Goal: Task Accomplishment & Management: Complete application form

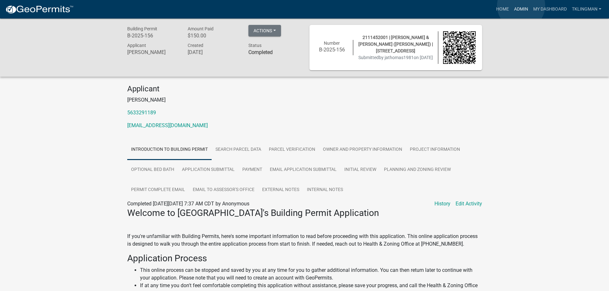
click at [520, 6] on link "Admin" at bounding box center [521, 9] width 19 height 12
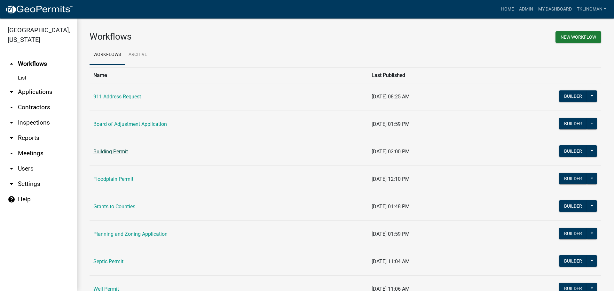
click at [119, 152] on link "Building Permit" at bounding box center [110, 152] width 35 height 6
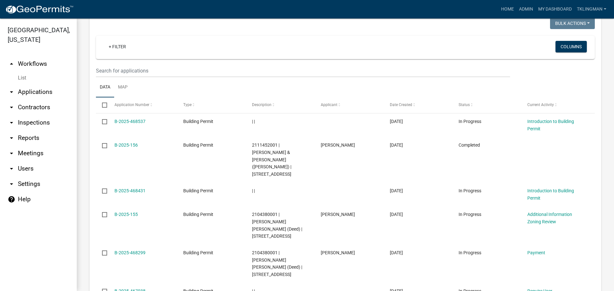
scroll to position [256, 0]
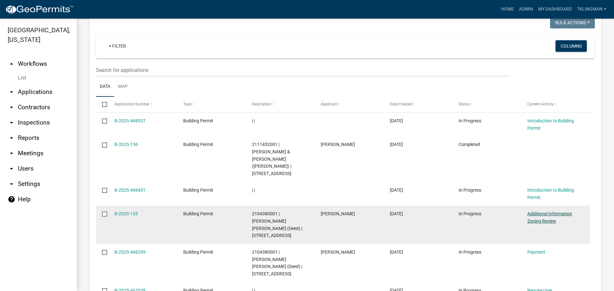
click at [555, 211] on link "Additional Information Zoning Review" at bounding box center [549, 217] width 45 height 12
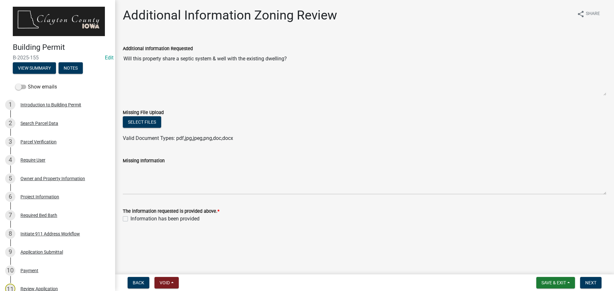
click at [130, 219] on label "Information has been provided" at bounding box center [164, 219] width 69 height 8
click at [130, 219] on input "Information has been provided" at bounding box center [132, 217] width 4 height 4
checkbox input "true"
click at [591, 282] on span "Next" at bounding box center [590, 282] width 11 height 5
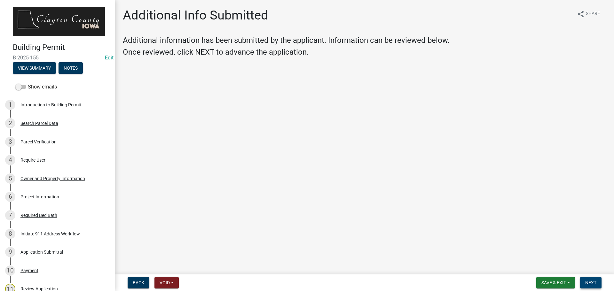
click at [598, 286] on button "Next" at bounding box center [590, 283] width 21 height 12
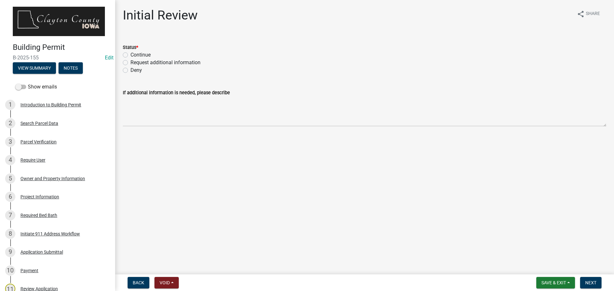
click at [121, 52] on div "Status * Continue Request additional information Deny" at bounding box center [364, 55] width 493 height 38
click at [130, 54] on label "Continue" at bounding box center [140, 55] width 20 height 8
click at [130, 54] on input "Continue" at bounding box center [132, 53] width 4 height 4
radio input "true"
click at [592, 282] on span "Next" at bounding box center [590, 282] width 11 height 5
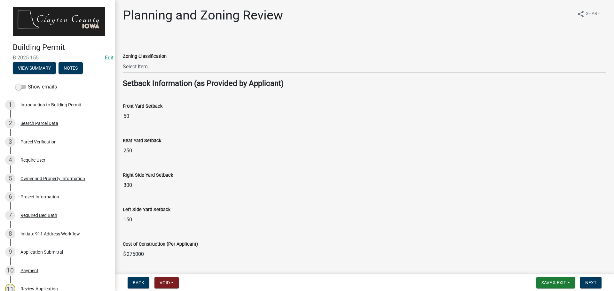
click at [194, 65] on select "Select Item... A-1 Agriculture R-1 Single Family Residential R-2 Multi-Family R…" at bounding box center [364, 66] width 483 height 13
click at [123, 60] on select "Select Item... A-1 Agriculture R-1 Single Family Residential R-2 Multi-Family R…" at bounding box center [364, 66] width 483 height 13
select select "deefa2c8-f0c5-416d-a615-013fe7dd61de"
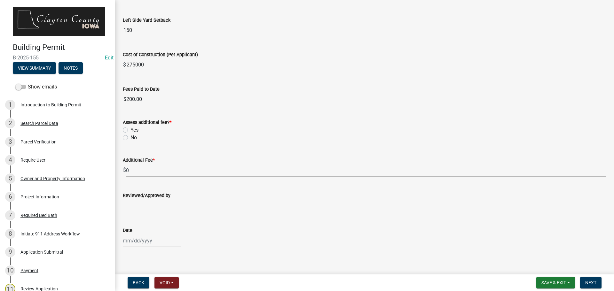
scroll to position [196, 0]
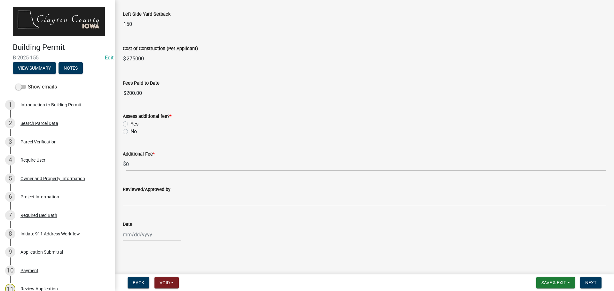
click at [130, 132] on label "No" at bounding box center [133, 132] width 6 height 8
click at [130, 132] on input "No" at bounding box center [132, 130] width 4 height 4
radio input "true"
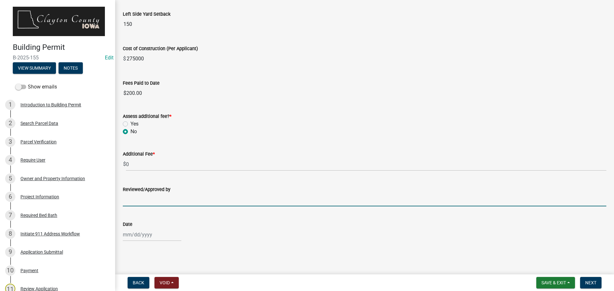
click at [248, 199] on input "Reviewed/Approved by" at bounding box center [364, 199] width 483 height 13
type input "[PERSON_NAME]"
click at [168, 230] on div at bounding box center [152, 234] width 59 height 13
select select "8"
select select "2025"
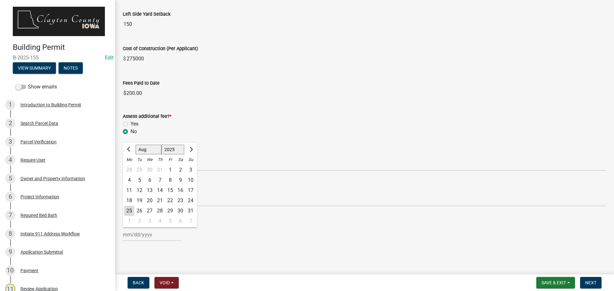
click at [131, 211] on div "25" at bounding box center [129, 211] width 10 height 10
type input "[DATE]"
click at [318, 223] on div "Date" at bounding box center [364, 225] width 483 height 8
click at [563, 281] on span "Save & Exit" at bounding box center [553, 282] width 25 height 5
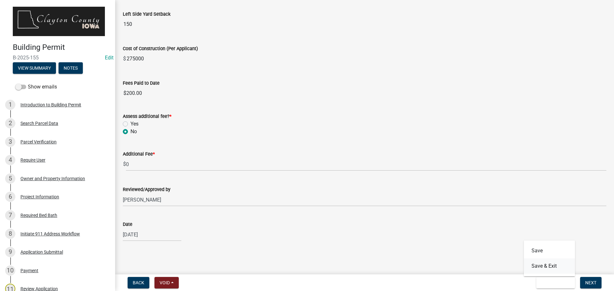
click at [549, 265] on button "Save & Exit" at bounding box center [549, 266] width 51 height 15
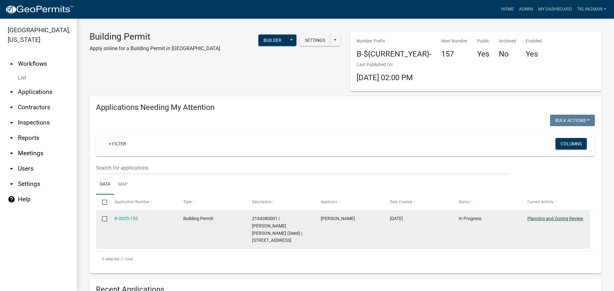
click at [544, 220] on link "Planning and Zoning Review" at bounding box center [555, 218] width 56 height 5
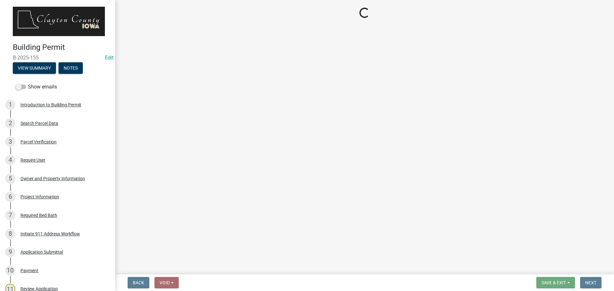
select select "deefa2c8-f0c5-416d-a615-013fe7dd61de"
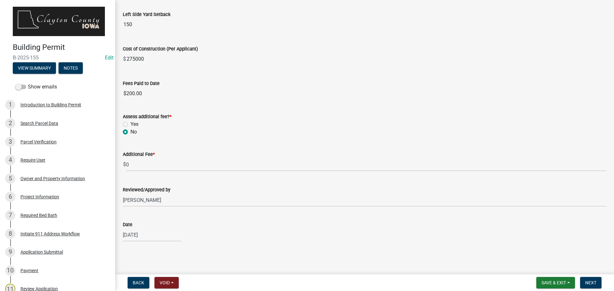
scroll to position [196, 0]
click at [597, 287] on button "Next" at bounding box center [590, 283] width 21 height 12
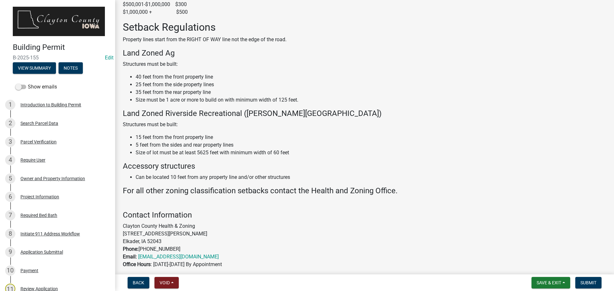
scroll to position [410, 0]
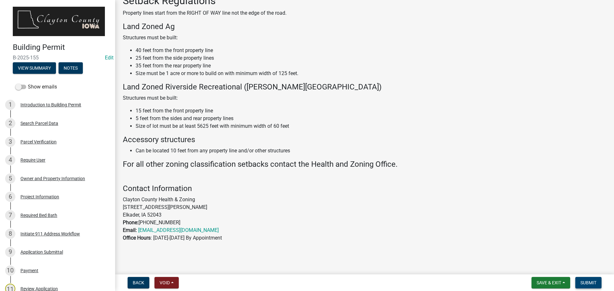
click at [589, 281] on span "Submit" at bounding box center [588, 282] width 16 height 5
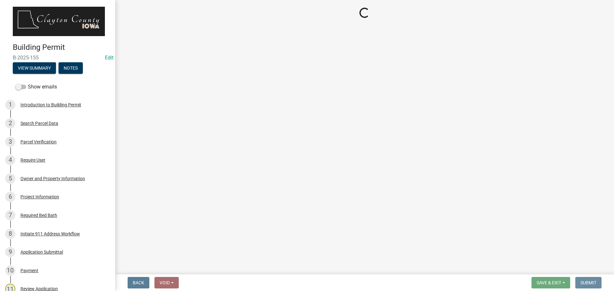
scroll to position [0, 0]
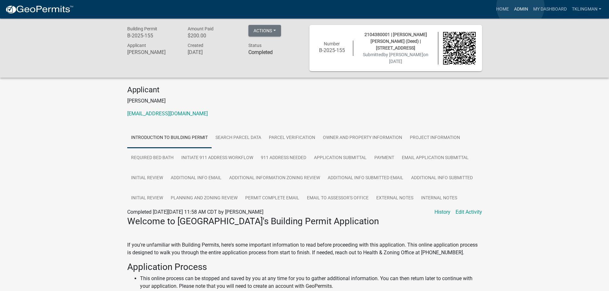
click at [520, 6] on link "Admin" at bounding box center [521, 9] width 19 height 12
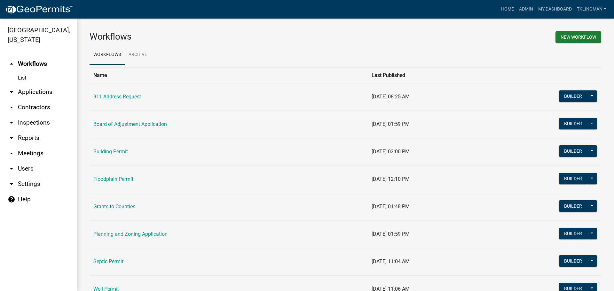
scroll to position [57, 0]
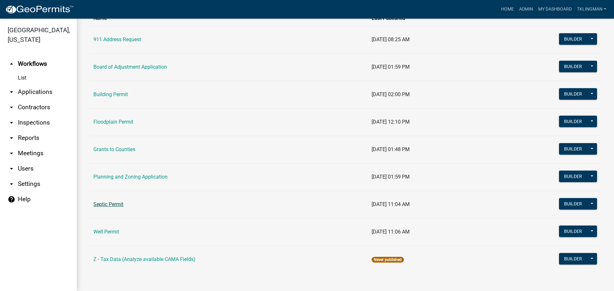
click at [115, 203] on link "Septic Permit" at bounding box center [108, 204] width 30 height 6
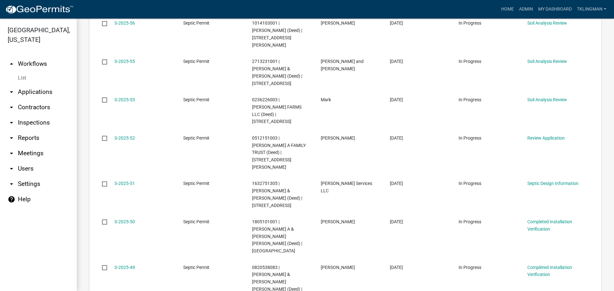
scroll to position [288, 0]
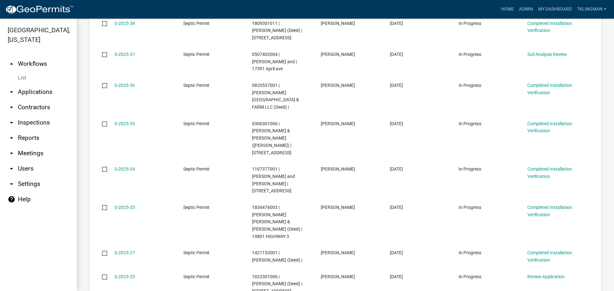
scroll to position [298, 0]
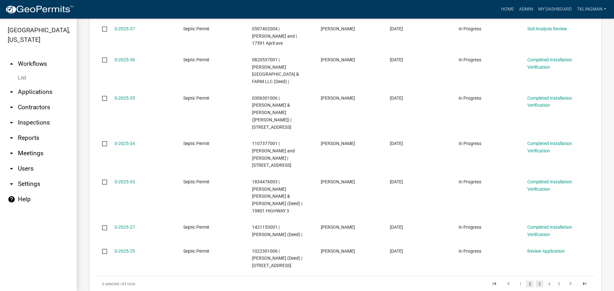
click at [536, 281] on link "3" at bounding box center [540, 284] width 8 height 7
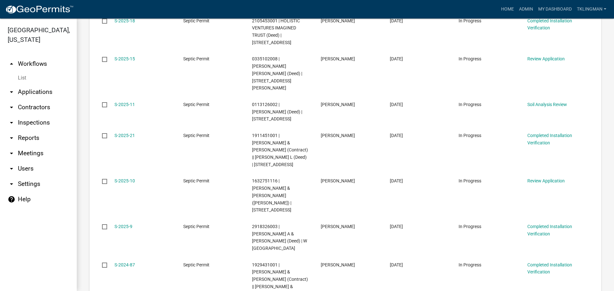
scroll to position [391, 0]
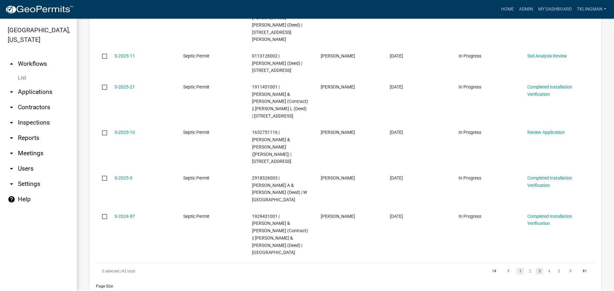
click at [518, 268] on link "1" at bounding box center [520, 271] width 8 height 7
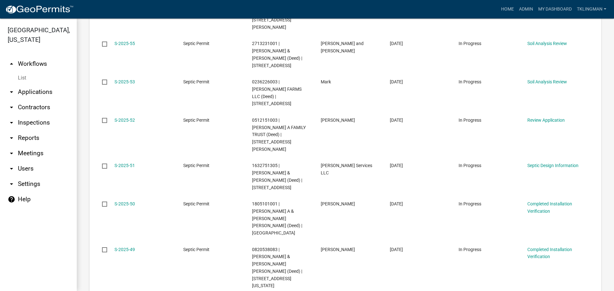
scroll to position [298, 0]
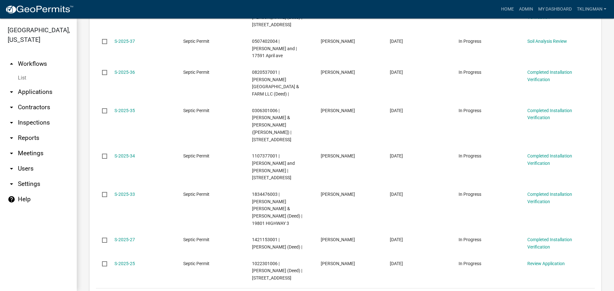
scroll to position [291, 0]
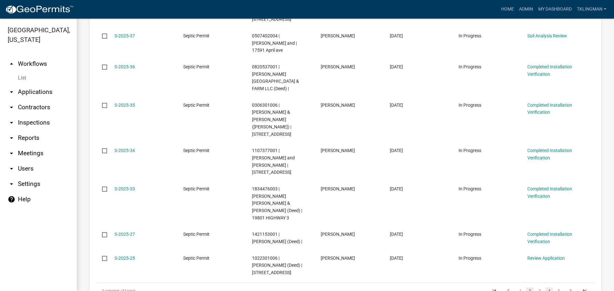
click at [545, 288] on link "4" at bounding box center [549, 291] width 8 height 7
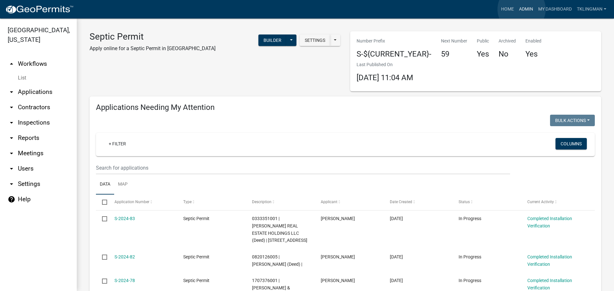
click at [521, 9] on link "Admin" at bounding box center [525, 9] width 19 height 12
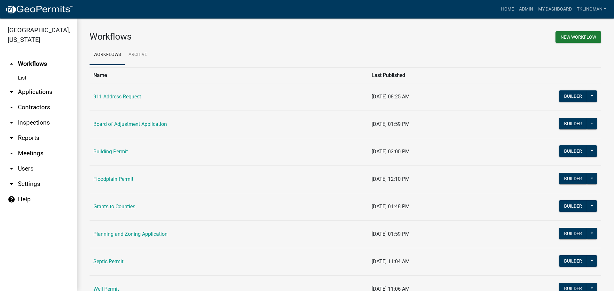
click at [115, 262] on link "Septic Permit" at bounding box center [108, 262] width 30 height 6
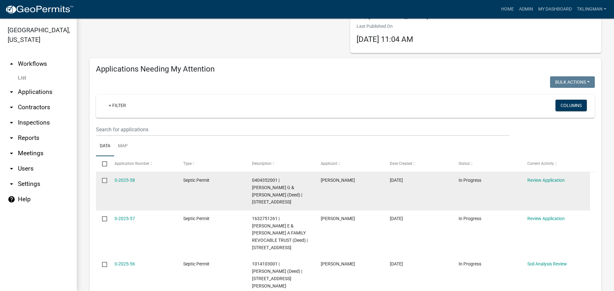
scroll to position [32, 0]
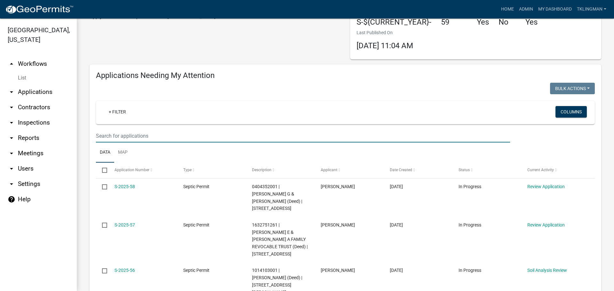
click at [130, 137] on input "text" at bounding box center [303, 135] width 414 height 13
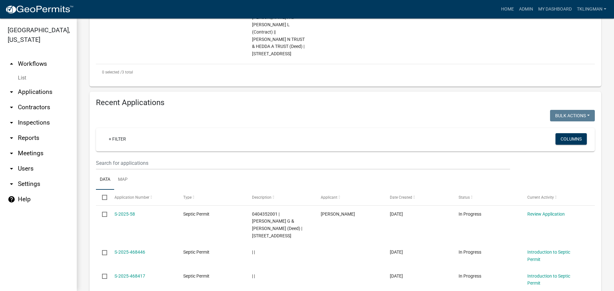
scroll to position [253, 0]
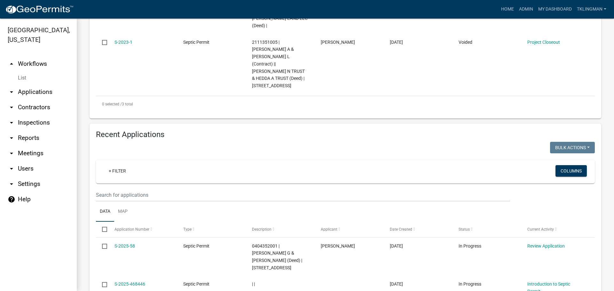
type input "schn"
click at [166, 189] on input "text" at bounding box center [303, 195] width 414 height 13
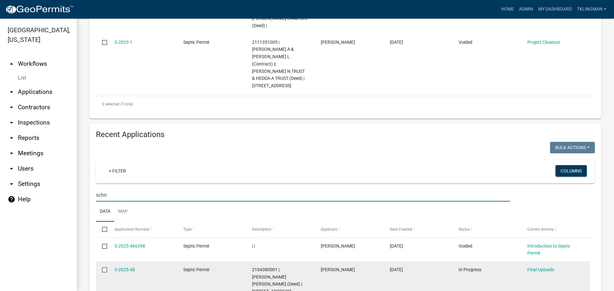
type input "schn"
click at [126, 266] on div "S-2025-48" at bounding box center [142, 269] width 57 height 7
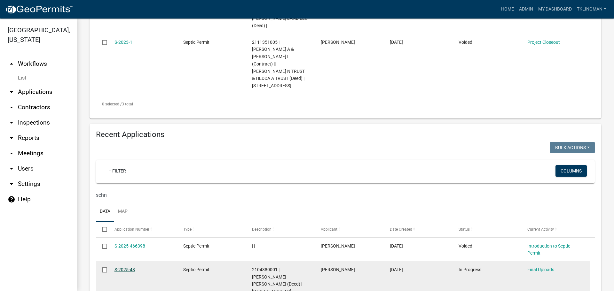
click at [126, 267] on link "S-2025-48" at bounding box center [124, 269] width 20 height 5
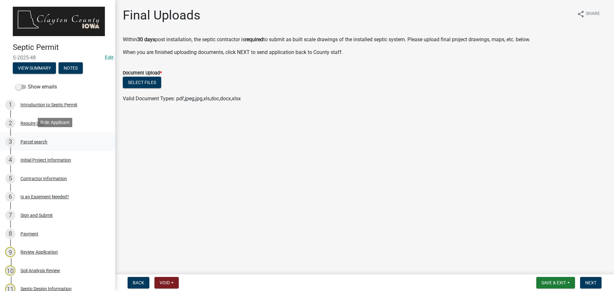
click at [38, 140] on div "Parcel search" at bounding box center [33, 142] width 27 height 4
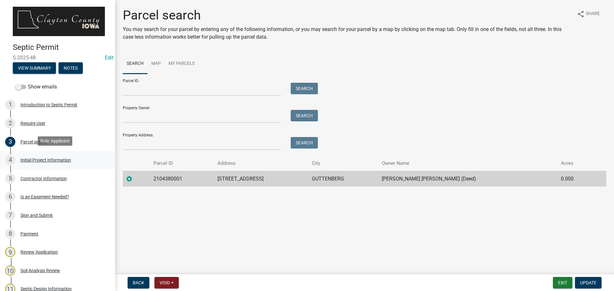
click at [37, 158] on div "Initial Project Information" at bounding box center [45, 160] width 51 height 4
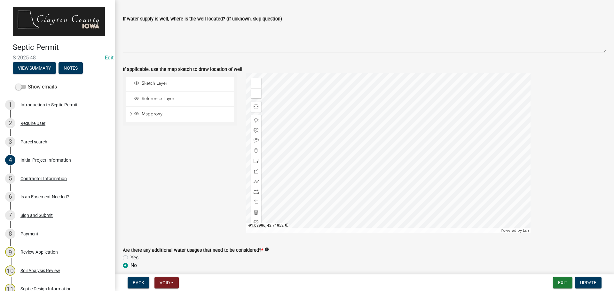
scroll to position [1062, 0]
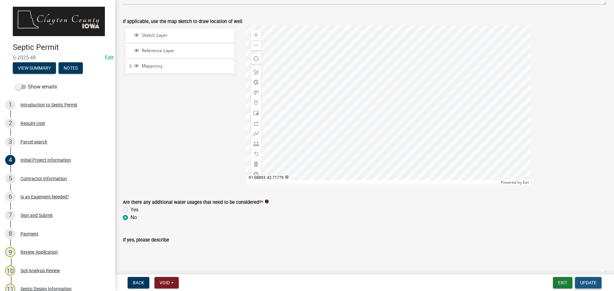
click at [591, 285] on span "Update" at bounding box center [588, 282] width 16 height 5
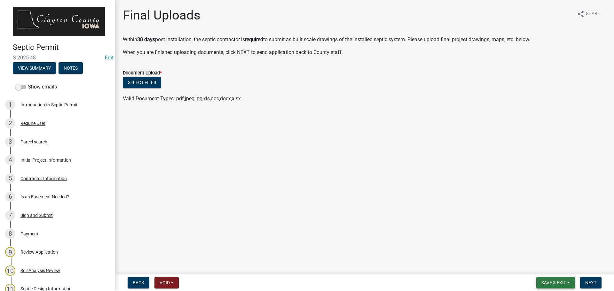
click at [549, 281] on span "Save & Exit" at bounding box center [553, 282] width 25 height 5
click at [548, 264] on button "Save & Exit" at bounding box center [549, 266] width 51 height 15
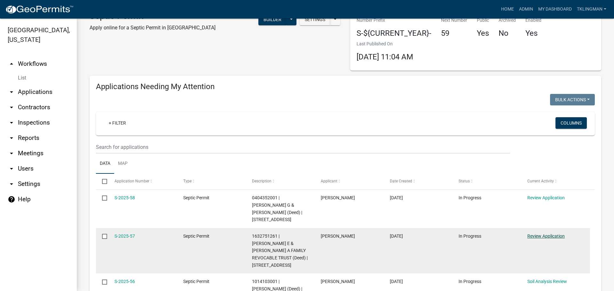
scroll to position [32, 0]
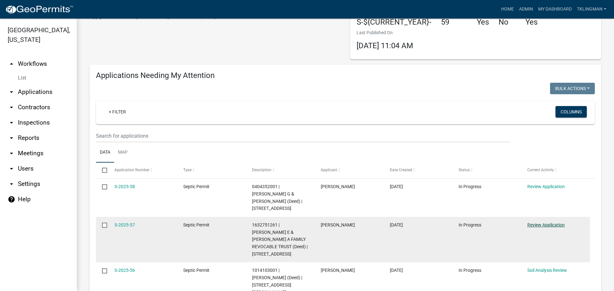
click at [542, 223] on link "Review Application" at bounding box center [545, 225] width 37 height 5
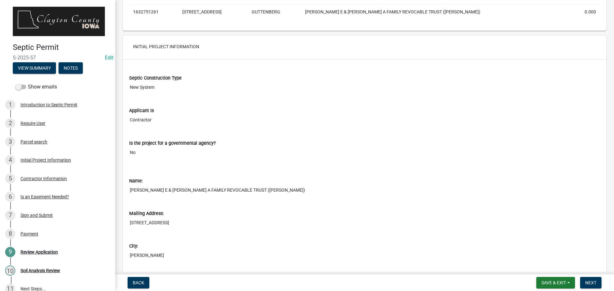
scroll to position [288, 0]
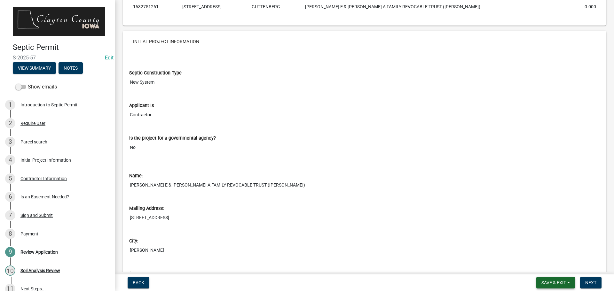
click at [559, 282] on span "Save & Exit" at bounding box center [553, 282] width 25 height 5
click at [555, 267] on button "Save & Exit" at bounding box center [549, 266] width 51 height 15
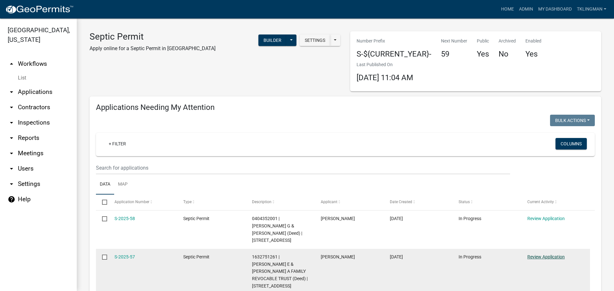
click at [535, 254] on link "Review Application" at bounding box center [545, 256] width 37 height 5
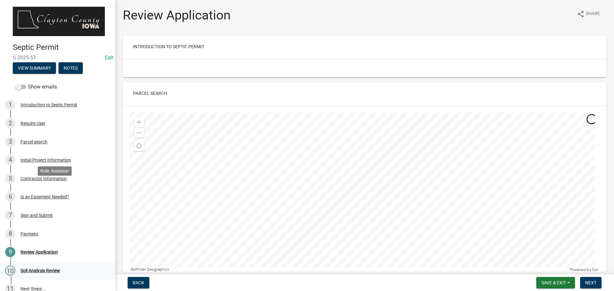
scroll to position [64, 0]
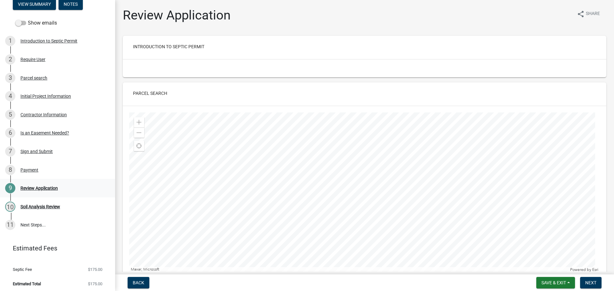
click at [47, 186] on div "Review Application" at bounding box center [38, 188] width 37 height 4
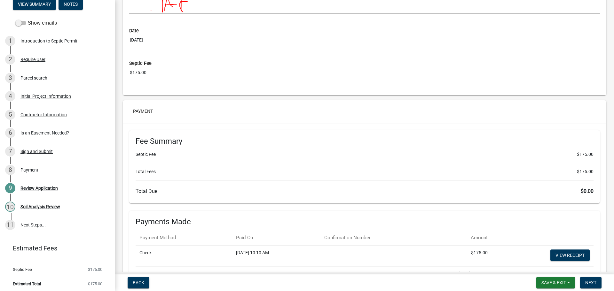
scroll to position [2106, 0]
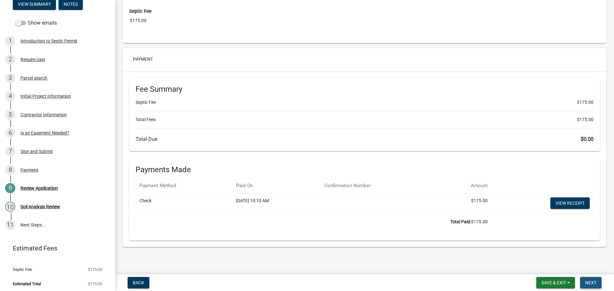
click at [592, 282] on span "Next" at bounding box center [590, 282] width 11 height 5
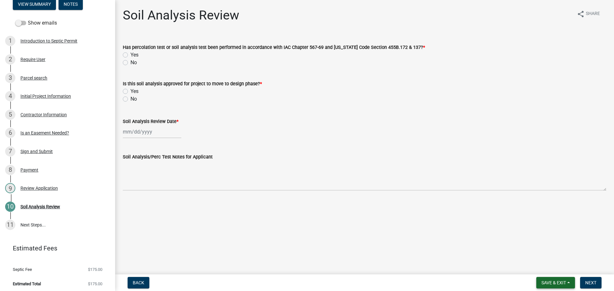
click at [560, 284] on span "Save & Exit" at bounding box center [553, 282] width 25 height 5
click at [552, 263] on button "Save & Exit" at bounding box center [549, 266] width 51 height 15
